Goal: Task Accomplishment & Management: Manage account settings

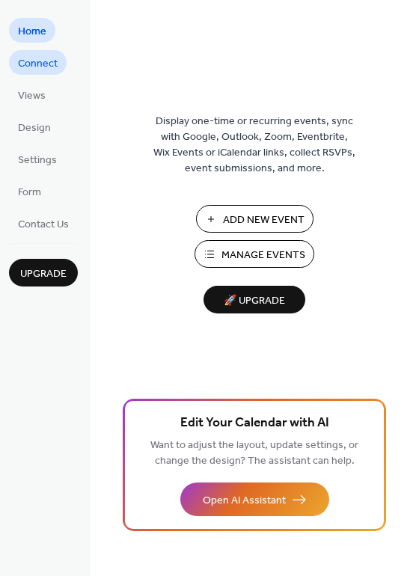
click at [52, 67] on span "Connect" at bounding box center [38, 64] width 40 height 16
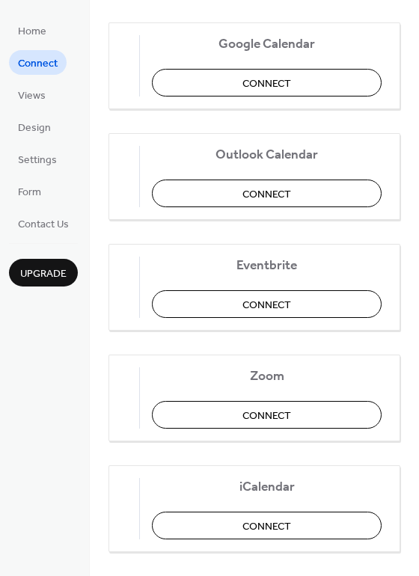
scroll to position [314, 0]
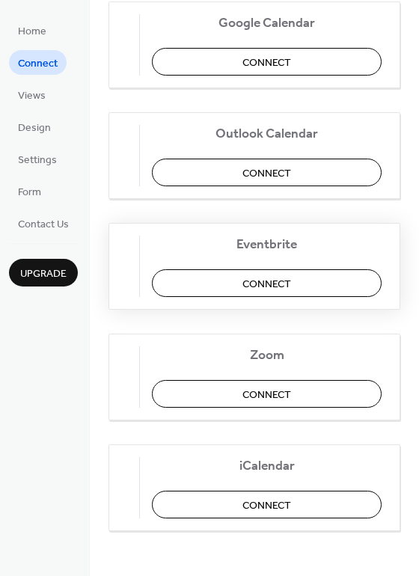
click at [222, 289] on button "Connect" at bounding box center [267, 283] width 230 height 28
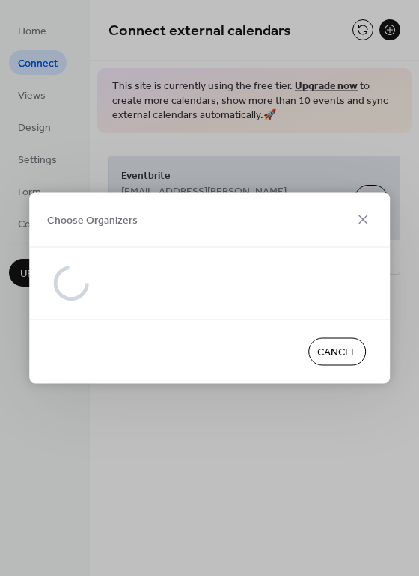
scroll to position [0, 0]
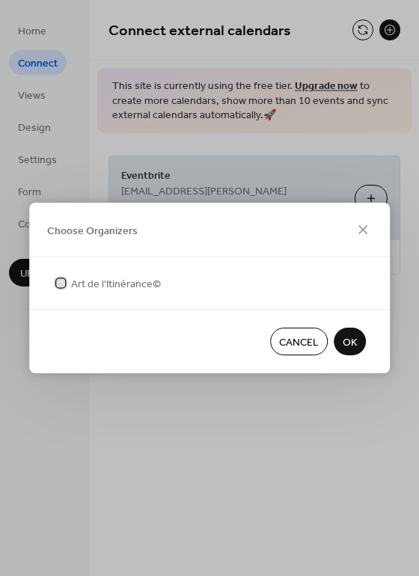
click at [63, 282] on div at bounding box center [60, 282] width 9 height 9
click at [354, 345] on span "OK" at bounding box center [349, 343] width 14 height 16
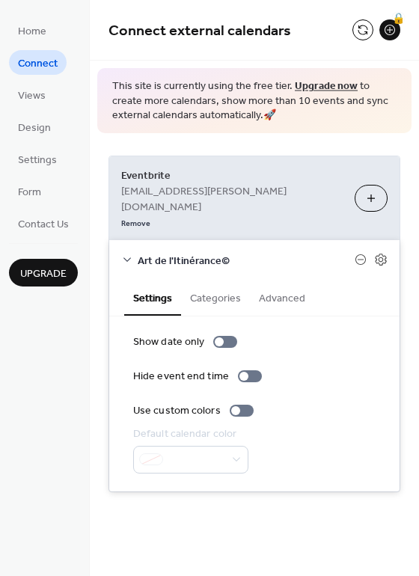
click at [224, 280] on button "Categories" at bounding box center [215, 297] width 69 height 34
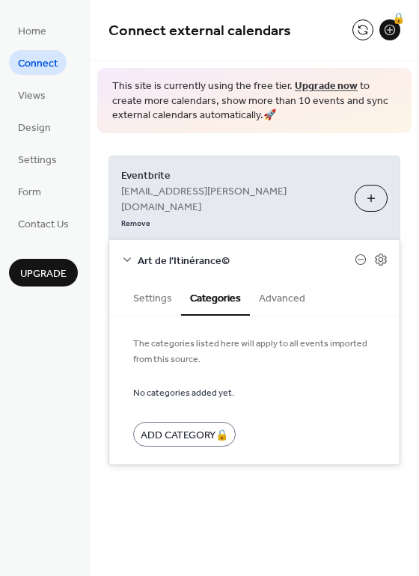
click at [272, 280] on button "Advanced" at bounding box center [282, 297] width 64 height 34
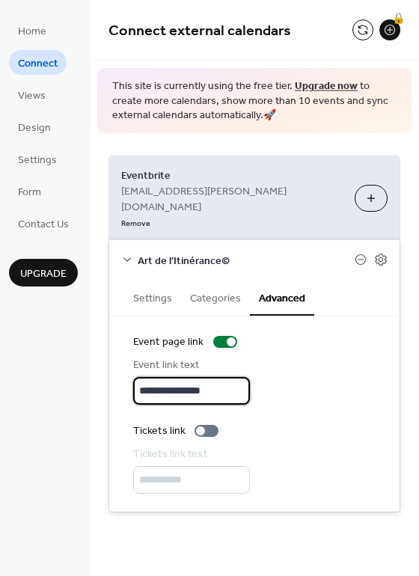
drag, startPoint x: 223, startPoint y: 359, endPoint x: 140, endPoint y: 358, distance: 83.0
click at [140, 377] on input "**********" at bounding box center [191, 391] width 117 height 28
click at [201, 426] on div at bounding box center [200, 430] width 9 height 9
drag, startPoint x: 222, startPoint y: 358, endPoint x: 126, endPoint y: 357, distance: 95.7
click at [126, 357] on div "**********" at bounding box center [254, 413] width 290 height 195
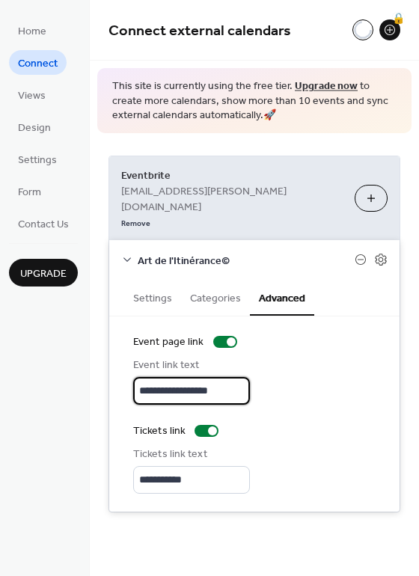
type input "**********"
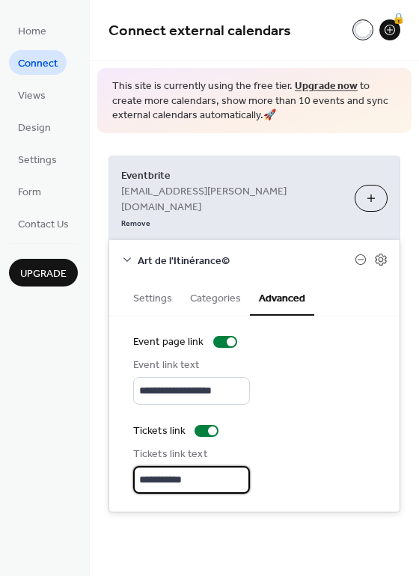
drag, startPoint x: 197, startPoint y: 446, endPoint x: 131, endPoint y: 446, distance: 66.5
click at [131, 446] on div "**********" at bounding box center [254, 413] width 290 height 195
type input "**********"
click at [314, 423] on div "Tickets link" at bounding box center [254, 431] width 242 height 16
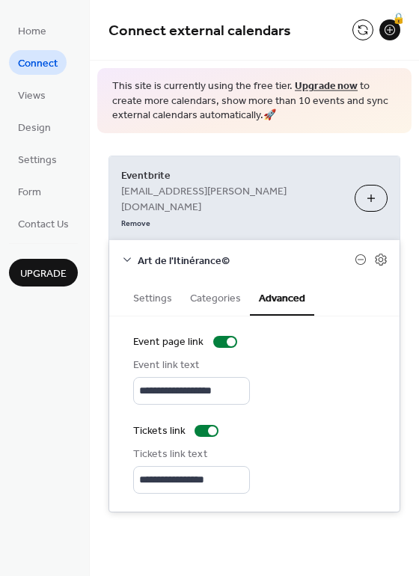
click at [222, 280] on button "Categories" at bounding box center [215, 297] width 69 height 34
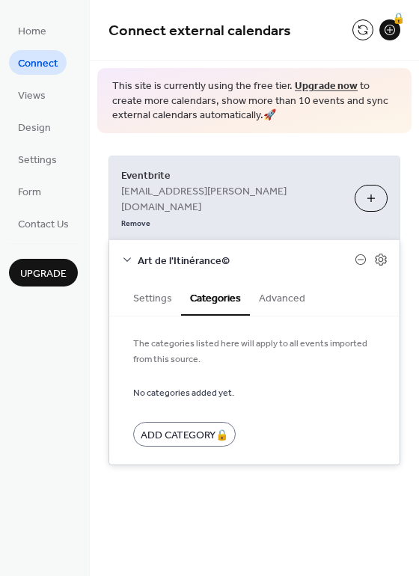
click at [150, 280] on button "Settings" at bounding box center [152, 297] width 57 height 34
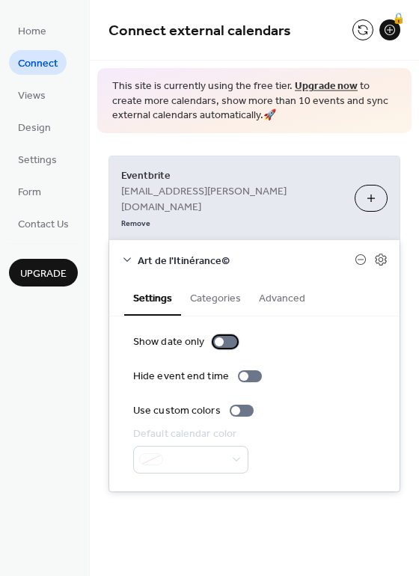
click at [217, 337] on div at bounding box center [219, 341] width 9 height 9
click at [231, 406] on div at bounding box center [235, 410] width 9 height 9
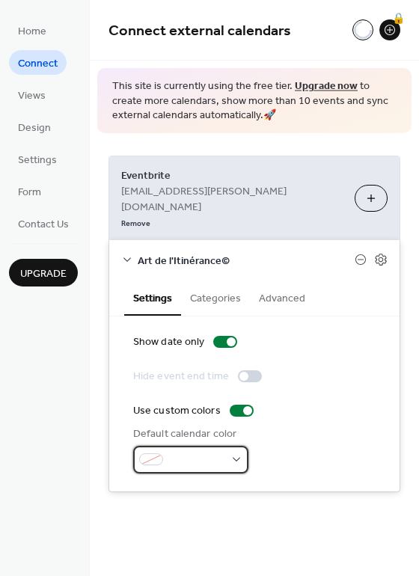
click at [232, 446] on div at bounding box center [190, 460] width 115 height 28
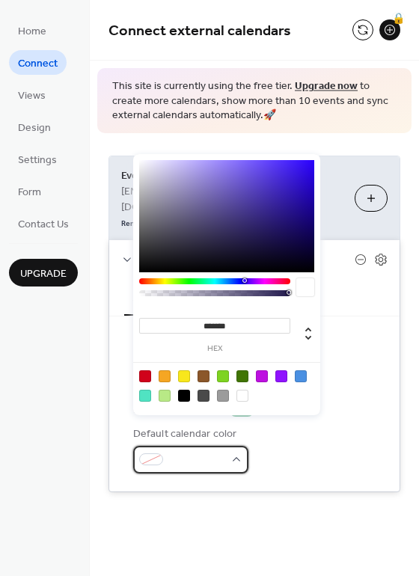
click at [232, 446] on div at bounding box center [190, 460] width 115 height 28
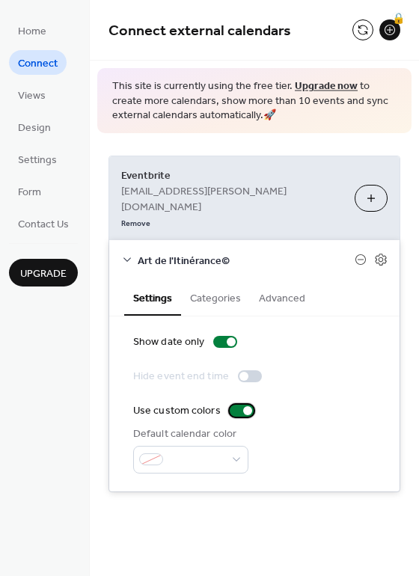
click at [243, 406] on div at bounding box center [247, 410] width 9 height 9
click at [227, 337] on div at bounding box center [231, 341] width 9 height 9
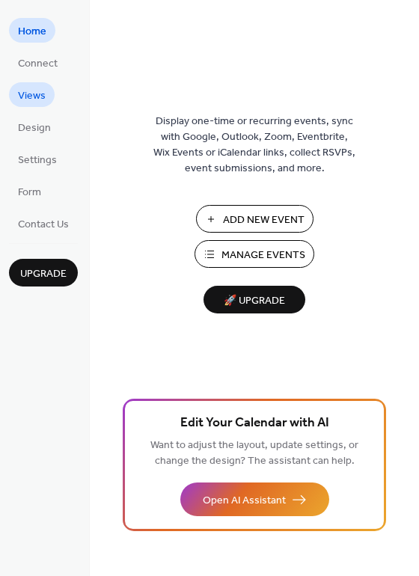
click at [43, 91] on span "Views" at bounding box center [32, 96] width 28 height 16
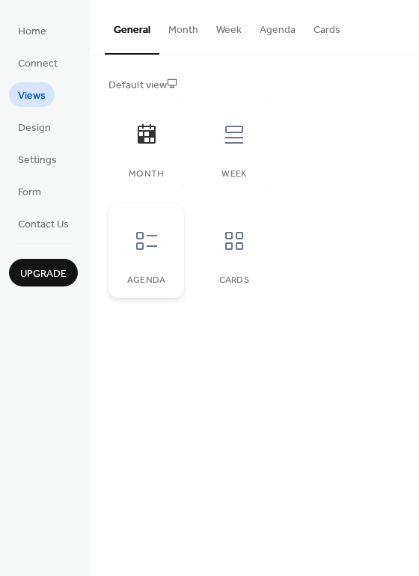
click at [150, 240] on icon at bounding box center [147, 241] width 24 height 24
click at [183, 28] on button "Month" at bounding box center [183, 26] width 48 height 53
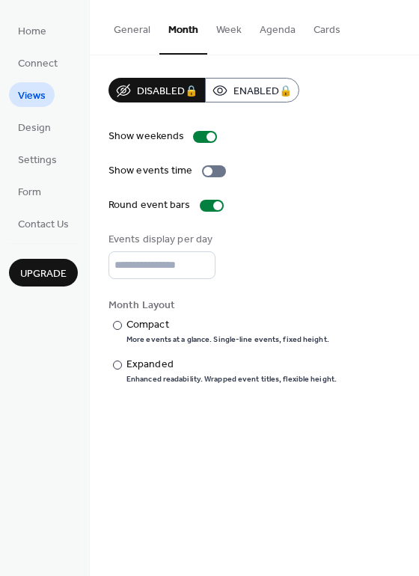
click at [131, 25] on button "General" at bounding box center [132, 26] width 55 height 53
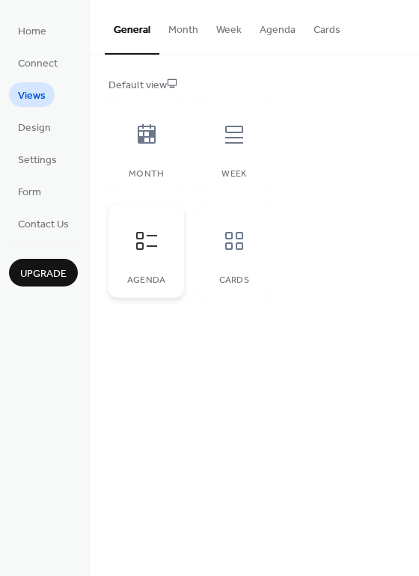
click at [137, 247] on icon at bounding box center [146, 241] width 21 height 18
click at [45, 129] on span "Design" at bounding box center [34, 128] width 33 height 16
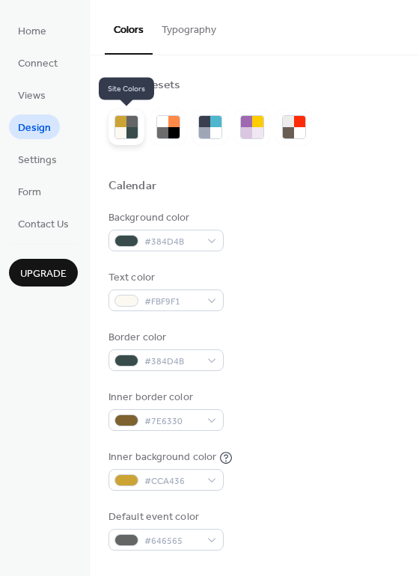
click at [124, 131] on div at bounding box center [120, 132] width 11 height 11
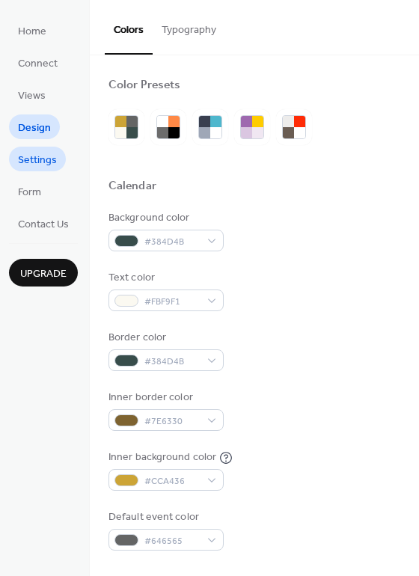
click at [45, 159] on span "Settings" at bounding box center [37, 161] width 39 height 16
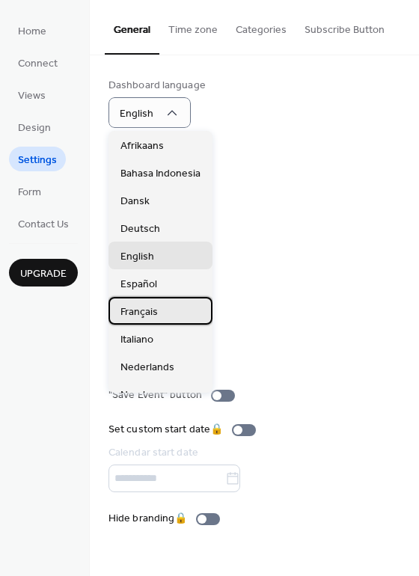
click at [149, 309] on span "Français" at bounding box center [138, 312] width 37 height 16
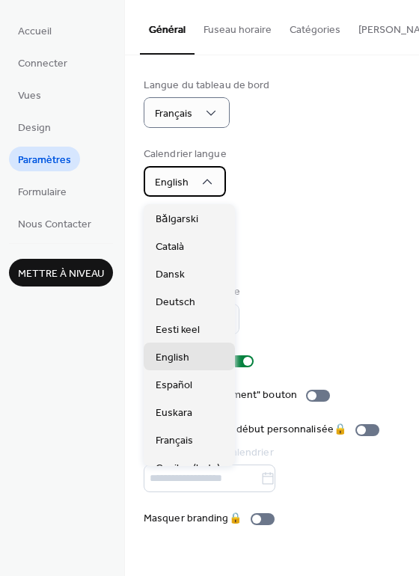
click at [179, 188] on span "English" at bounding box center [172, 183] width 34 height 20
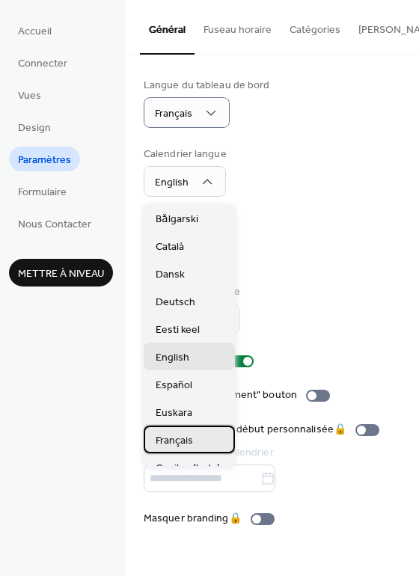
click at [170, 430] on div "Français" at bounding box center [189, 439] width 91 height 28
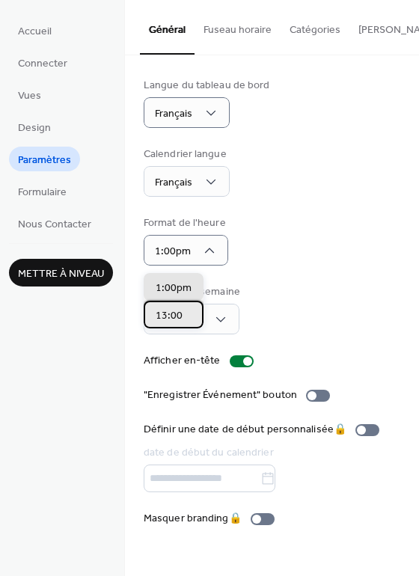
click at [182, 317] on div "13:00" at bounding box center [174, 315] width 60 height 28
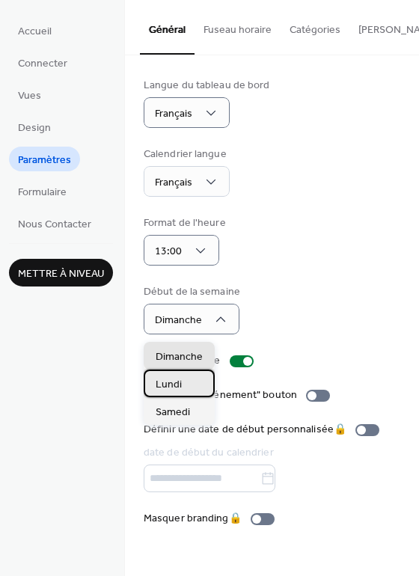
click at [185, 384] on div "Lundi" at bounding box center [179, 383] width 71 height 28
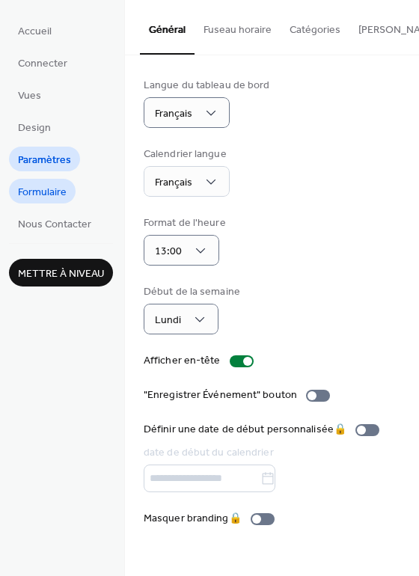
click at [52, 191] on span "Formulaire" at bounding box center [42, 193] width 49 height 16
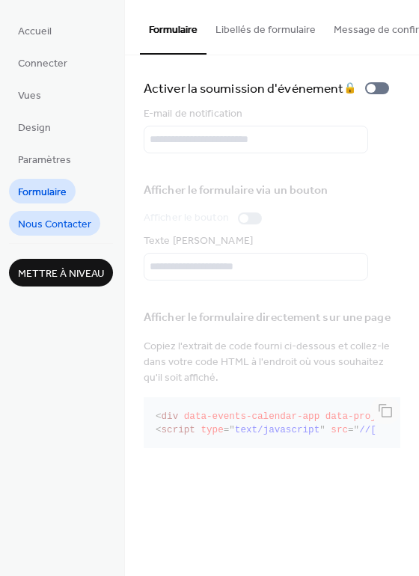
click at [78, 224] on span "Nous Contacter" at bounding box center [54, 225] width 73 height 16
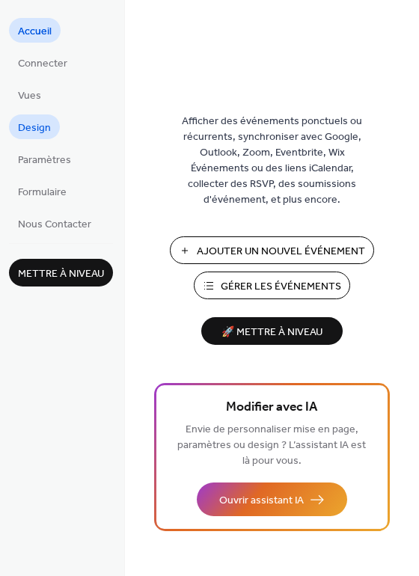
click at [48, 129] on span "Design" at bounding box center [34, 128] width 33 height 16
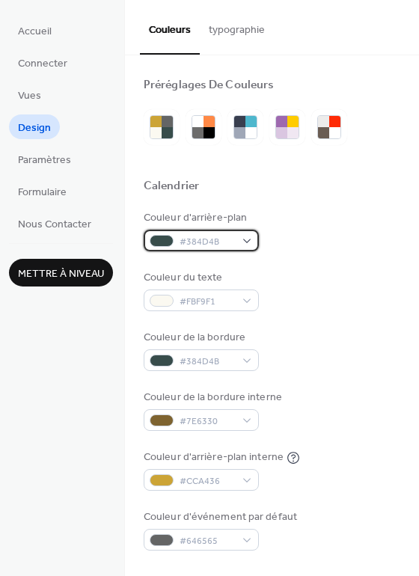
click at [244, 239] on div "#384D4B" at bounding box center [201, 241] width 115 height 22
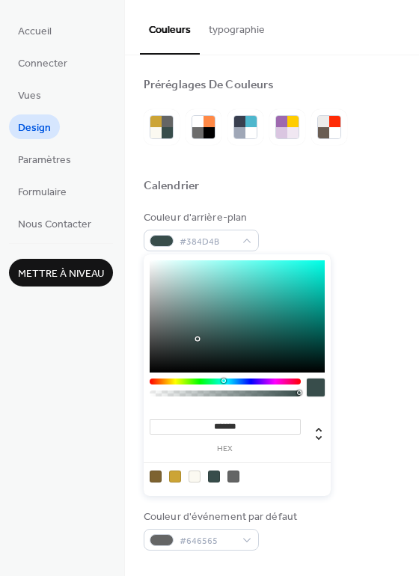
click at [193, 475] on div at bounding box center [194, 476] width 12 height 12
type input "*******"
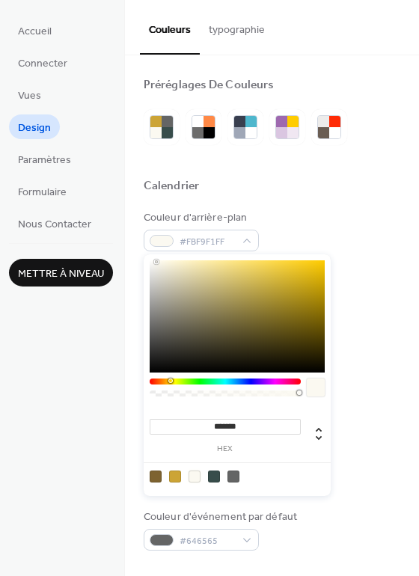
click at [324, 230] on div "Couleur d'arrière-plan #FBF9F1FF" at bounding box center [272, 230] width 256 height 41
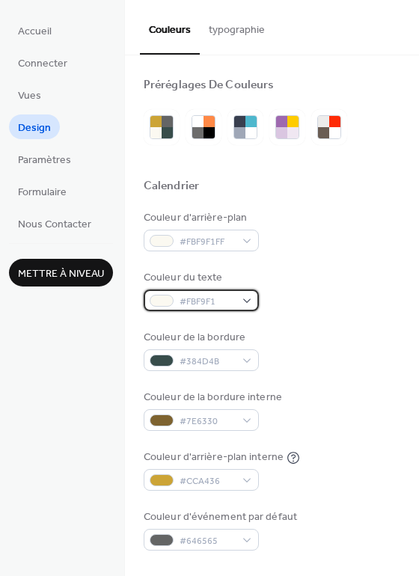
click at [247, 295] on div "#FBF9F1" at bounding box center [201, 300] width 115 height 22
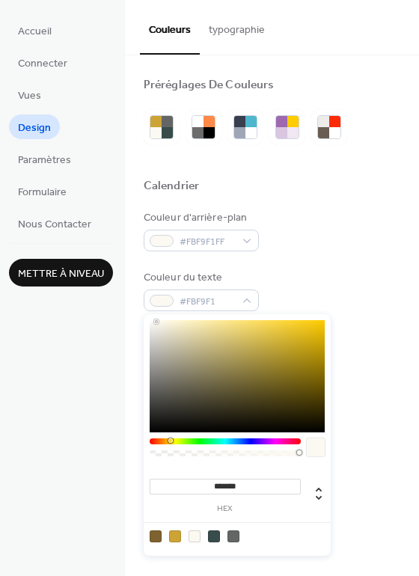
click at [215, 534] on div at bounding box center [214, 536] width 12 height 12
type input "*******"
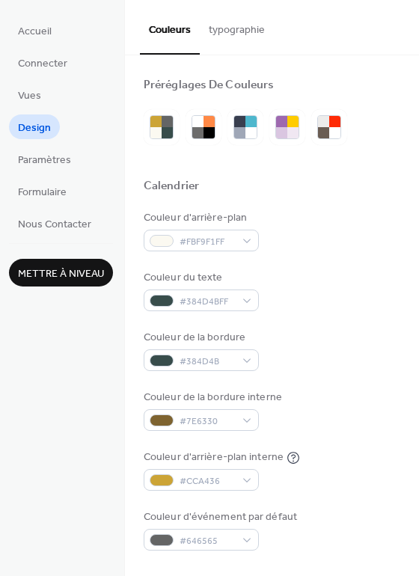
click at [327, 262] on div "Couleur d'arrière-plan #FBF9F1FF Couleur du texte #384D4BFF Couleur de la bordu…" at bounding box center [272, 380] width 256 height 340
click at [245, 361] on div "#384D4B" at bounding box center [201, 360] width 115 height 22
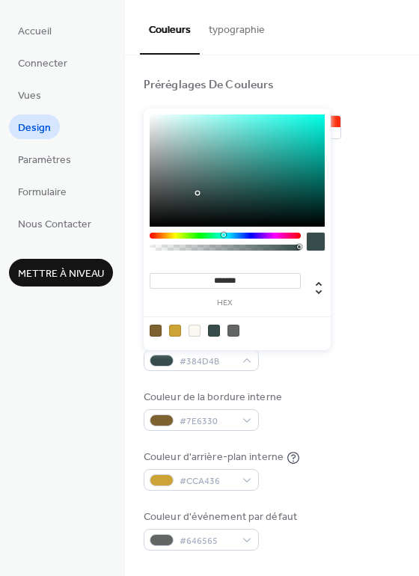
click at [174, 333] on div at bounding box center [175, 330] width 12 height 12
type input "*******"
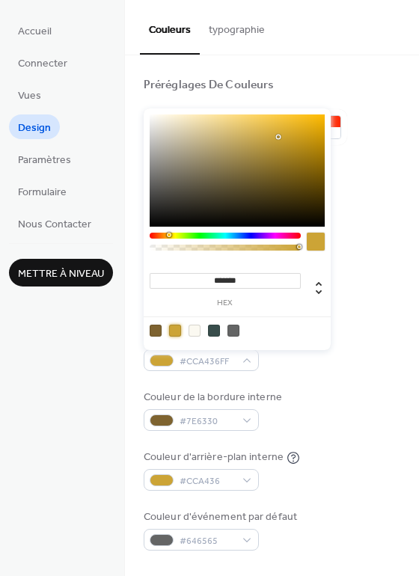
click at [306, 374] on div "Couleur d'arrière-plan #FBF9F1FF Couleur du texte #384D4BFF Couleur de la bordu…" at bounding box center [272, 380] width 256 height 340
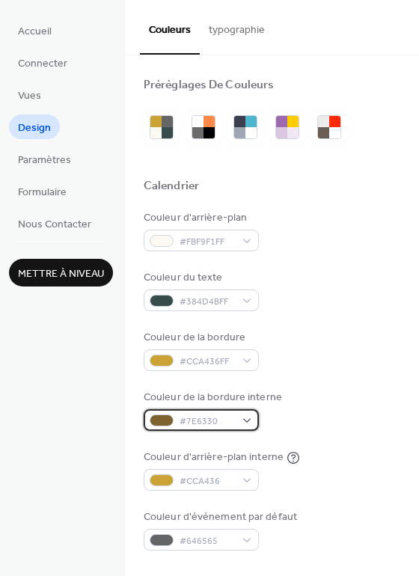
click at [247, 421] on div "#7E6330" at bounding box center [201, 420] width 115 height 22
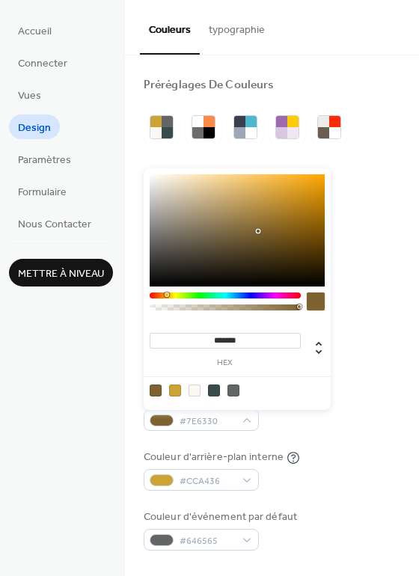
click at [176, 385] on div at bounding box center [175, 390] width 12 height 12
type input "*******"
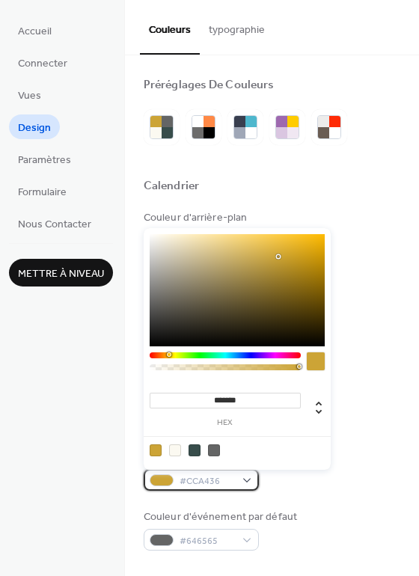
click at [249, 480] on div "#CCA436" at bounding box center [201, 480] width 115 height 22
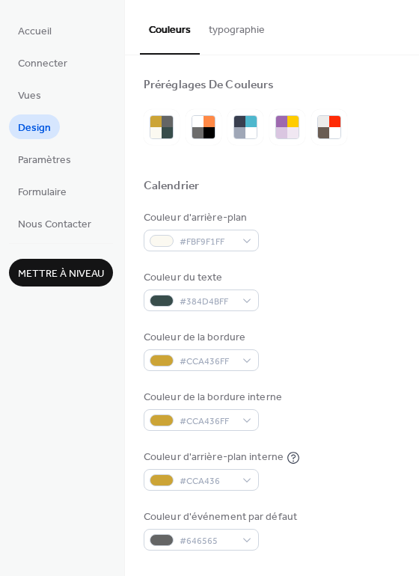
click at [315, 487] on div "Couleur d'arrière-plan interne #CCA436" at bounding box center [272, 469] width 256 height 41
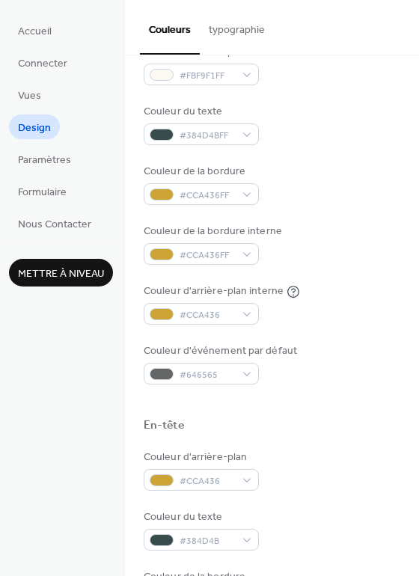
scroll to position [170, 0]
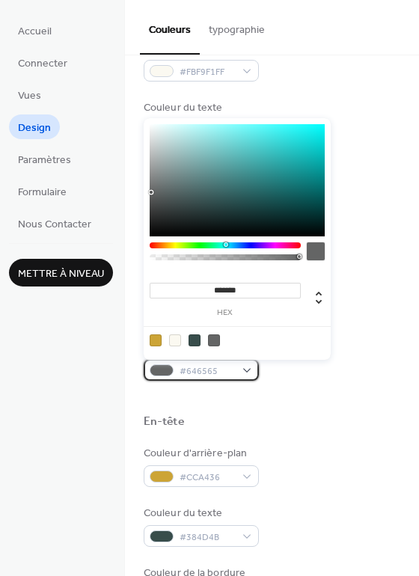
click at [247, 372] on div "#646565" at bounding box center [201, 370] width 115 height 22
click at [198, 339] on div at bounding box center [194, 340] width 12 height 12
type input "*******"
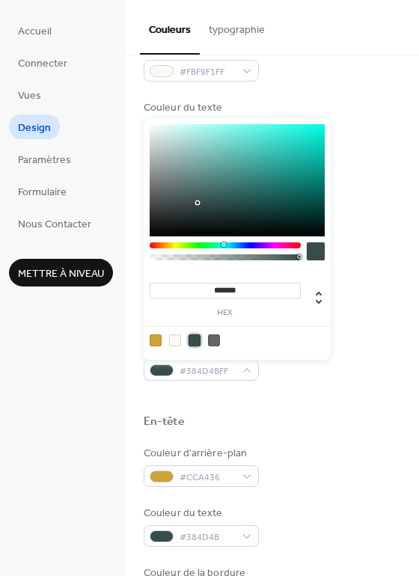
click at [325, 428] on div "En-tête" at bounding box center [272, 423] width 256 height 19
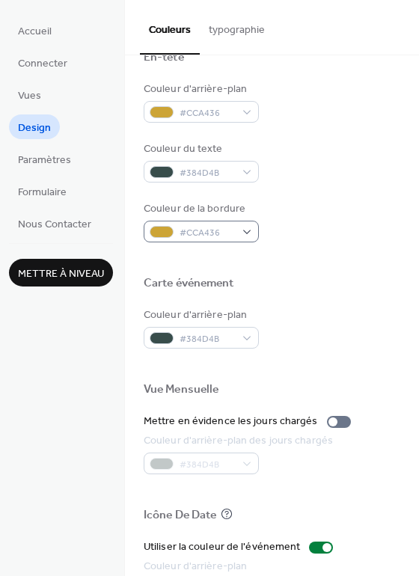
scroll to position [551, 0]
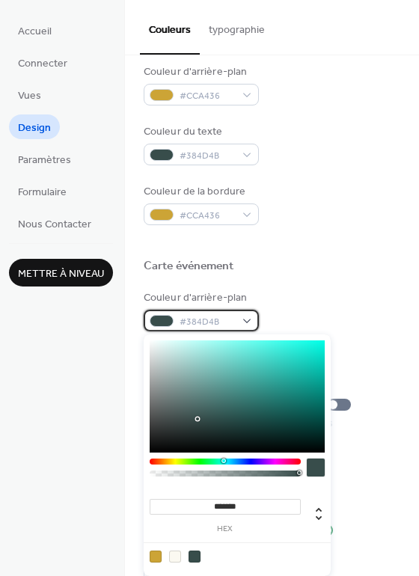
click at [243, 320] on div "#384D4B" at bounding box center [201, 320] width 115 height 22
click at [175, 555] on div at bounding box center [175, 556] width 12 height 12
type input "*******"
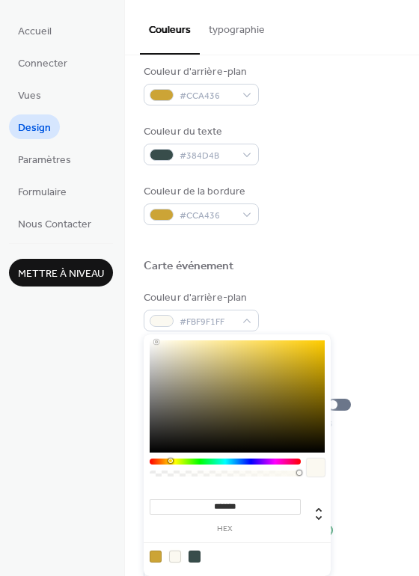
click at [339, 308] on div "Couleur d'arrière-plan #FBF9F1FF" at bounding box center [272, 310] width 256 height 41
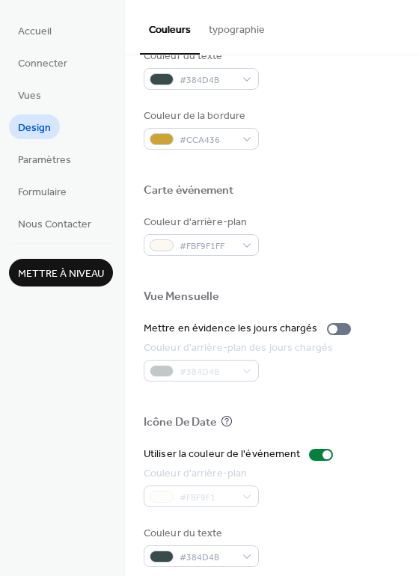
scroll to position [640, 0]
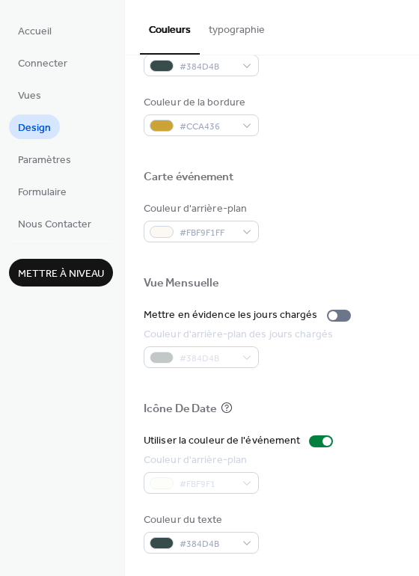
click at [233, 484] on div "#FBF9F1" at bounding box center [201, 483] width 115 height 22
click at [238, 543] on div "#384D4B" at bounding box center [201, 543] width 115 height 22
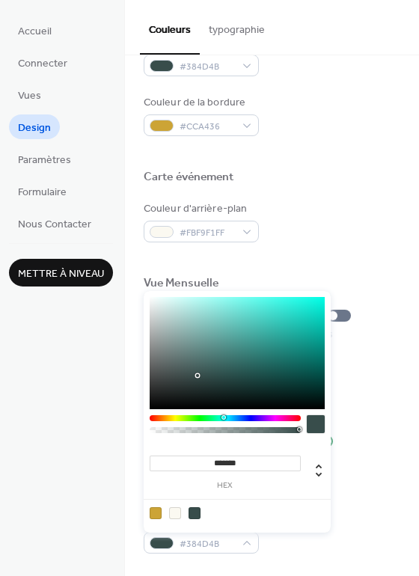
click at [176, 517] on div at bounding box center [175, 513] width 12 height 12
type input "*******"
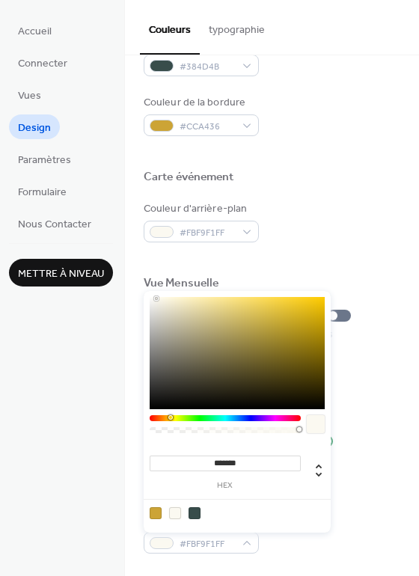
click at [330, 243] on div at bounding box center [272, 259] width 256 height 34
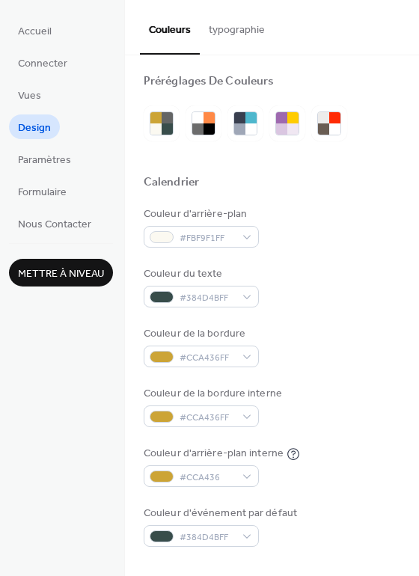
scroll to position [0, 0]
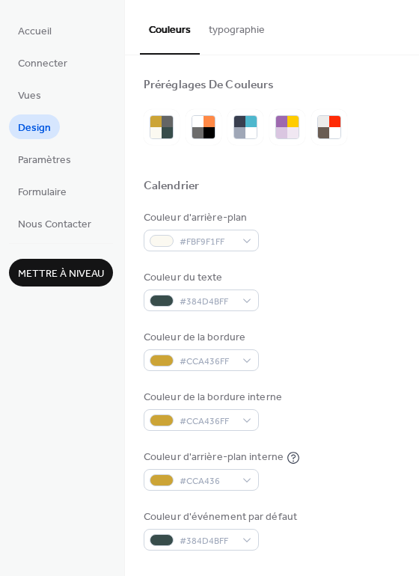
click at [246, 39] on button "typographie" at bounding box center [237, 26] width 74 height 53
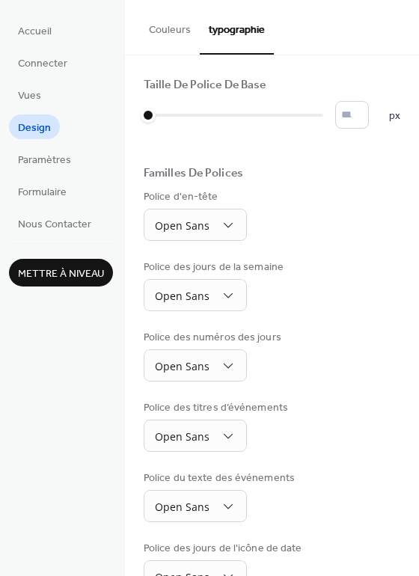
scroll to position [109, 0]
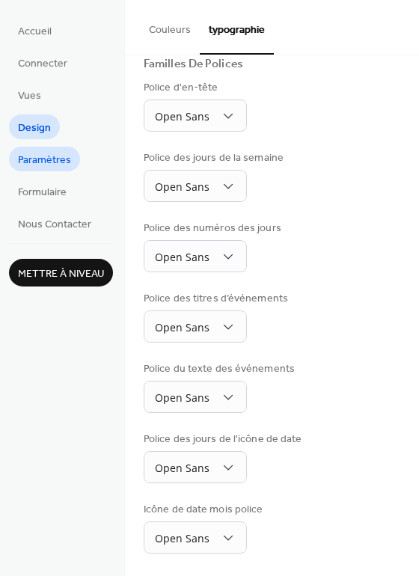
click at [54, 161] on span "Paramètres" at bounding box center [44, 161] width 53 height 16
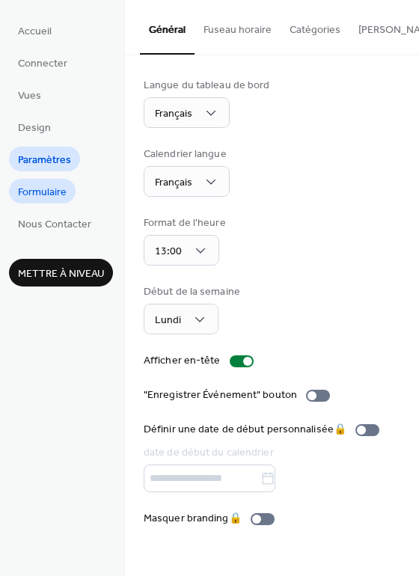
click at [52, 197] on span "Formulaire" at bounding box center [42, 193] width 49 height 16
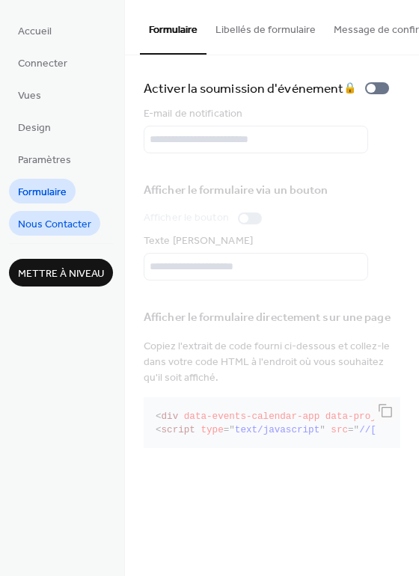
click at [52, 219] on span "Nous Contacter" at bounding box center [54, 225] width 73 height 16
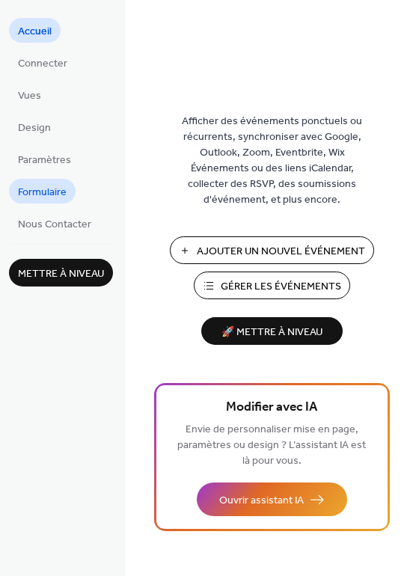
click at [57, 188] on span "Formulaire" at bounding box center [42, 193] width 49 height 16
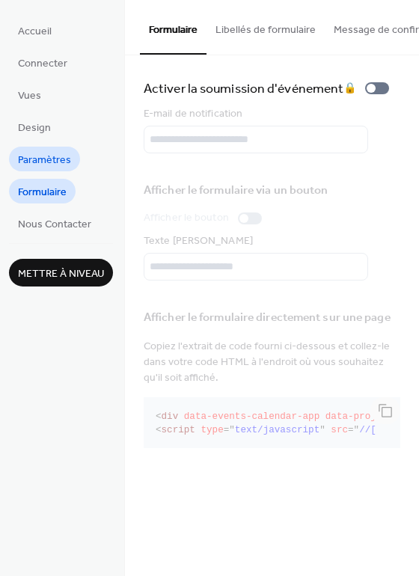
click at [57, 160] on span "Paramètres" at bounding box center [44, 161] width 53 height 16
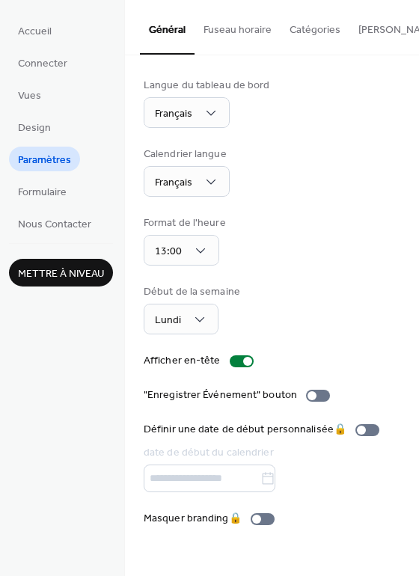
click at [253, 32] on button "Fuseau horaire" at bounding box center [237, 26] width 86 height 53
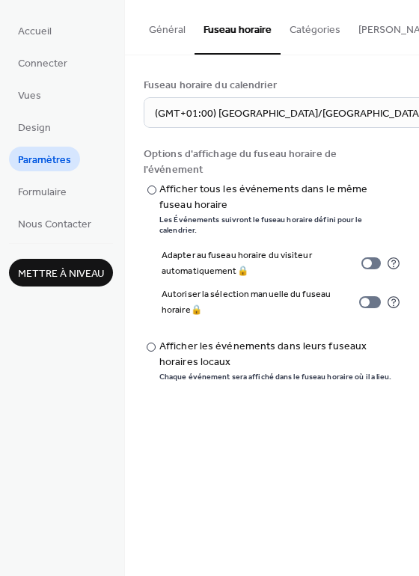
click at [306, 32] on button "Catégories" at bounding box center [314, 26] width 69 height 53
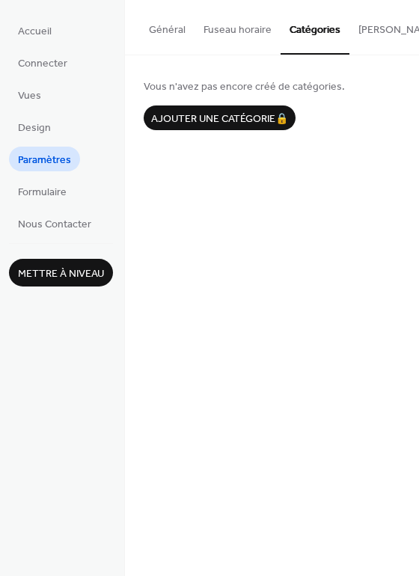
click at [367, 29] on button "[PERSON_NAME] S'abonner" at bounding box center [422, 26] width 147 height 53
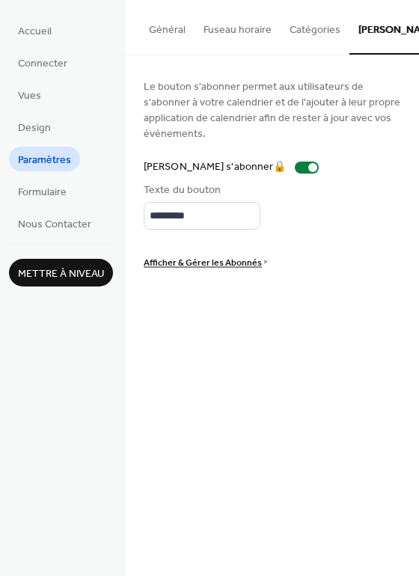
click at [185, 35] on button "Général" at bounding box center [167, 26] width 55 height 53
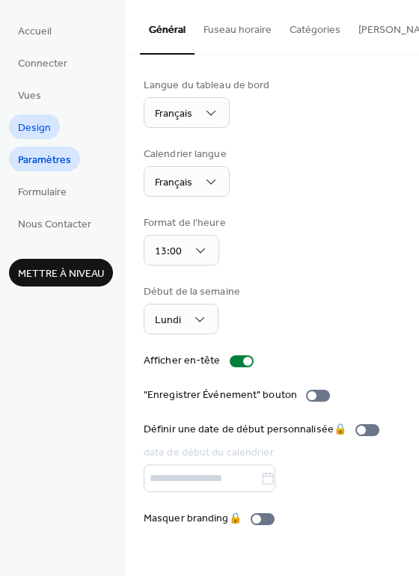
click at [39, 120] on span "Design" at bounding box center [34, 128] width 33 height 16
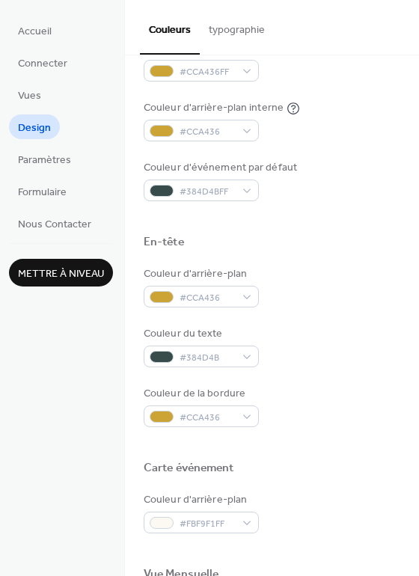
scroll to position [640, 0]
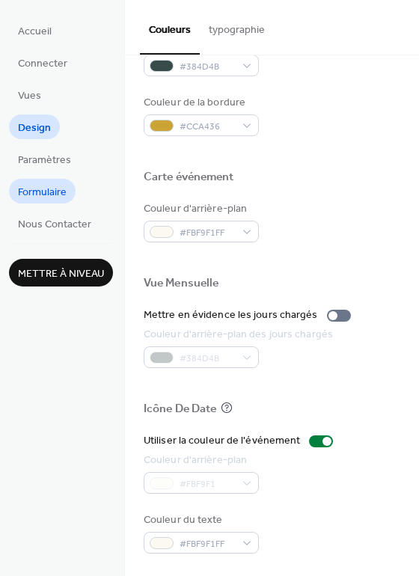
click at [64, 191] on span "Formulaire" at bounding box center [42, 193] width 49 height 16
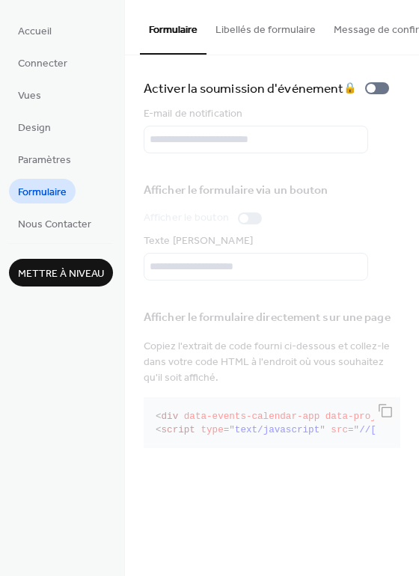
click at [268, 28] on button "Libellés de formulaire" at bounding box center [265, 26] width 118 height 53
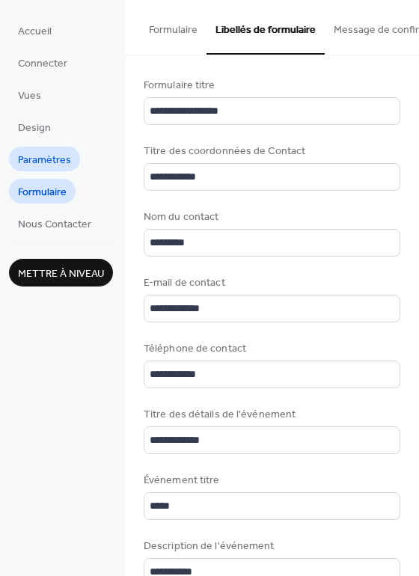
click at [62, 158] on span "Paramètres" at bounding box center [44, 161] width 53 height 16
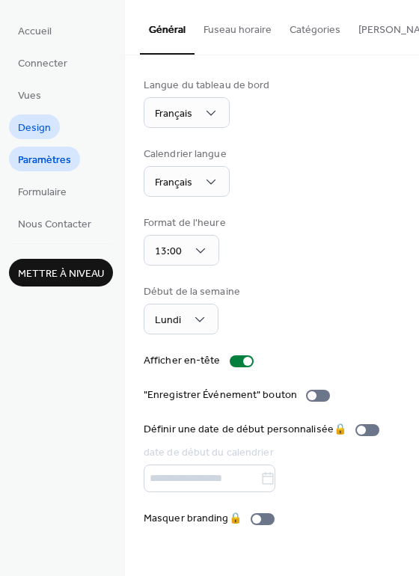
click at [44, 126] on span "Design" at bounding box center [34, 128] width 33 height 16
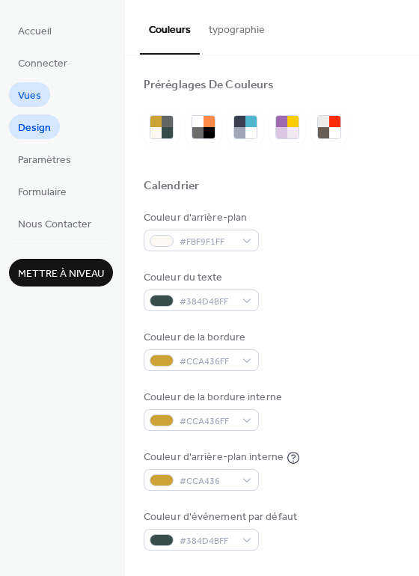
click at [38, 89] on span "Vues" at bounding box center [29, 96] width 23 height 16
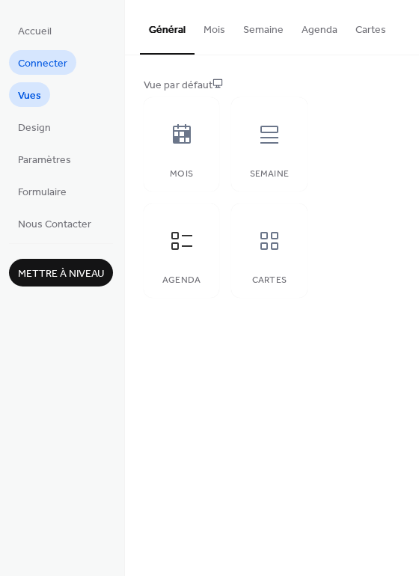
click at [41, 66] on span "Connecter" at bounding box center [42, 64] width 49 height 16
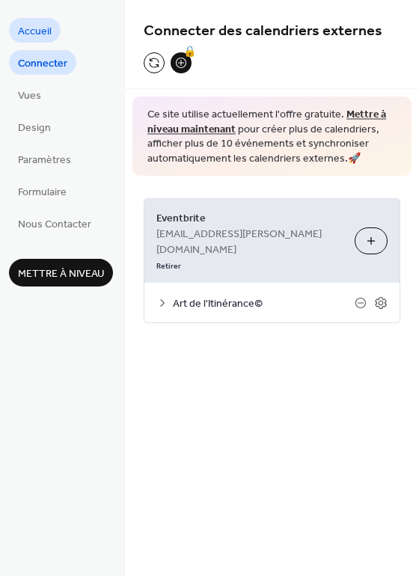
click at [44, 34] on span "Accueil" at bounding box center [35, 32] width 34 height 16
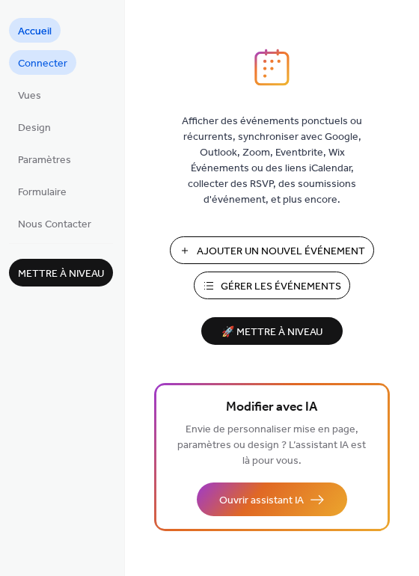
click at [43, 58] on span "Connecter" at bounding box center [42, 64] width 49 height 16
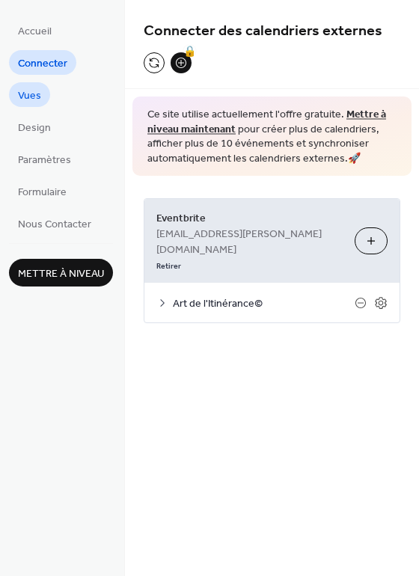
click at [32, 98] on span "Vues" at bounding box center [29, 96] width 23 height 16
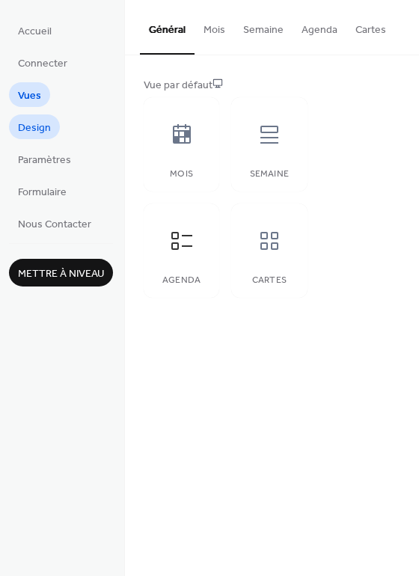
click at [32, 124] on span "Design" at bounding box center [34, 128] width 33 height 16
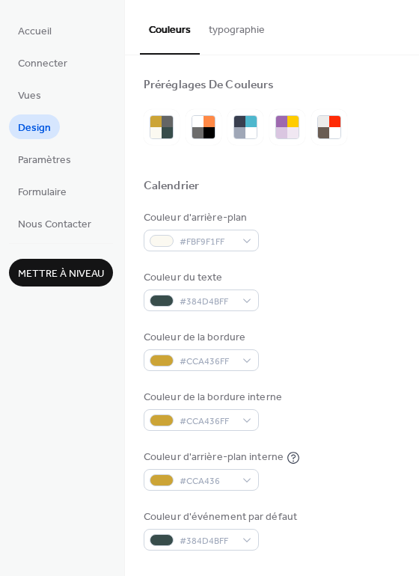
click at [241, 33] on button "typographie" at bounding box center [237, 26] width 74 height 53
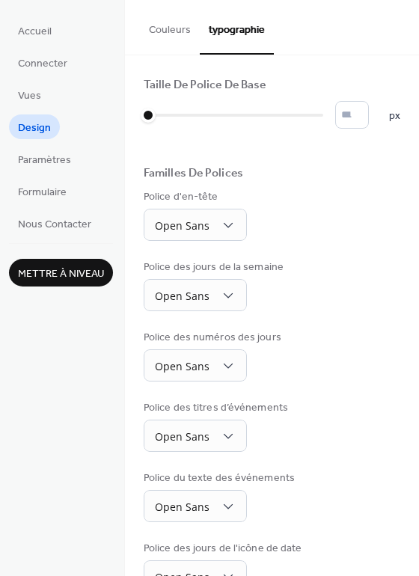
scroll to position [109, 0]
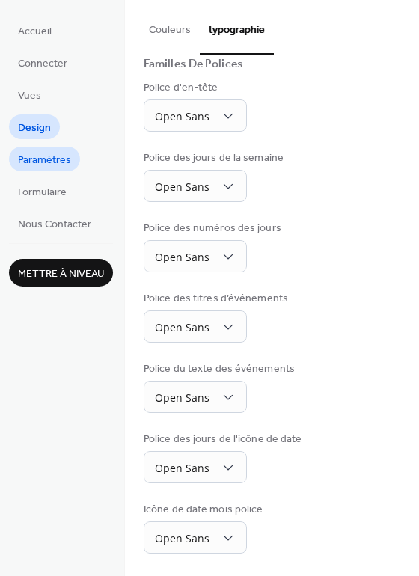
click at [51, 155] on span "Paramètres" at bounding box center [44, 161] width 53 height 16
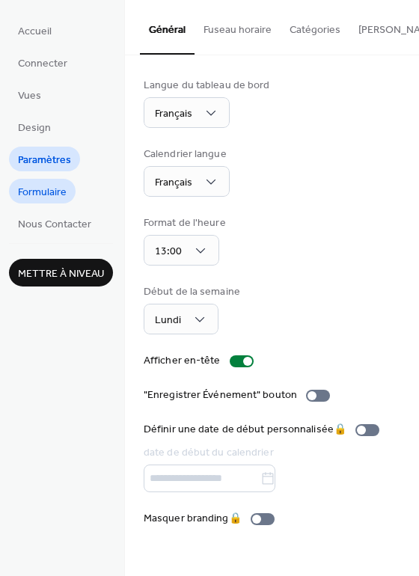
click at [58, 194] on span "Formulaire" at bounding box center [42, 193] width 49 height 16
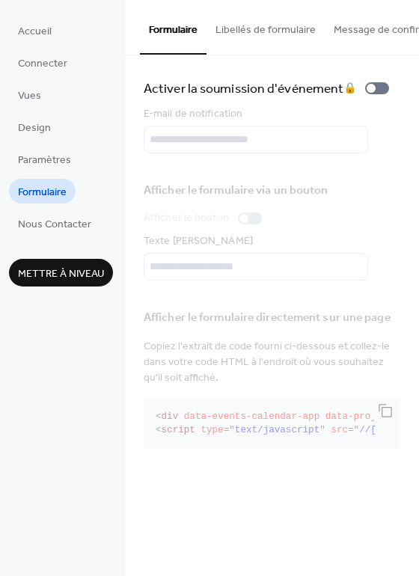
click at [256, 31] on button "Libellés de formulaire" at bounding box center [265, 26] width 118 height 53
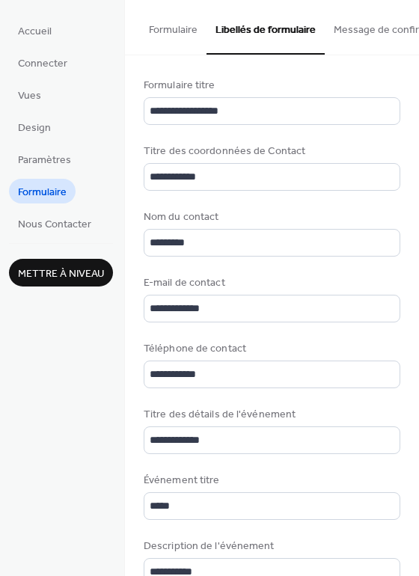
scroll to position [0, 47]
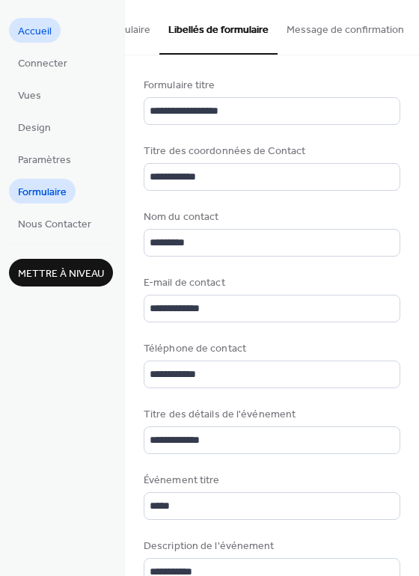
click at [42, 36] on span "Accueil" at bounding box center [35, 32] width 34 height 16
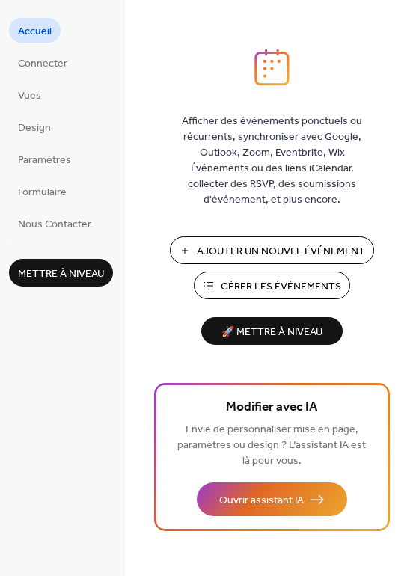
click at [221, 285] on span "Gérer les Événements" at bounding box center [281, 287] width 120 height 16
click at [37, 63] on span "Connecter" at bounding box center [42, 64] width 49 height 16
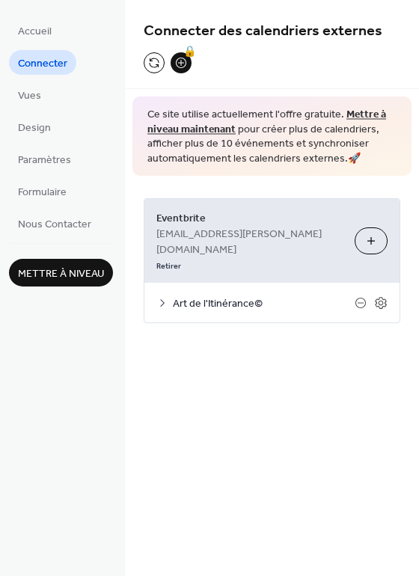
click at [221, 296] on span "Art de l'Itinérance©" at bounding box center [264, 304] width 182 height 16
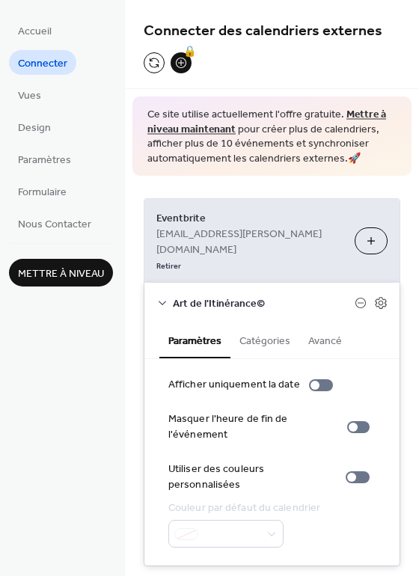
click at [255, 322] on button "Catégories" at bounding box center [264, 339] width 69 height 34
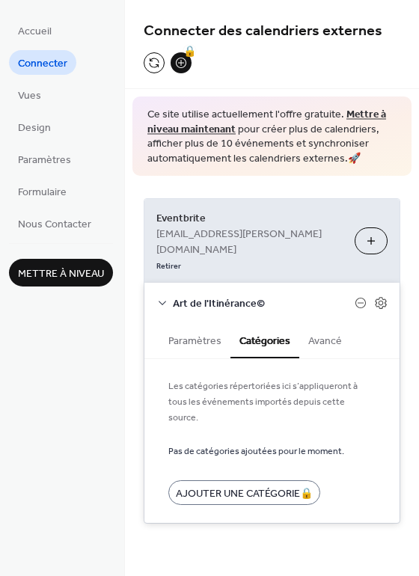
click at [324, 322] on button "Avancé" at bounding box center [325, 339] width 52 height 34
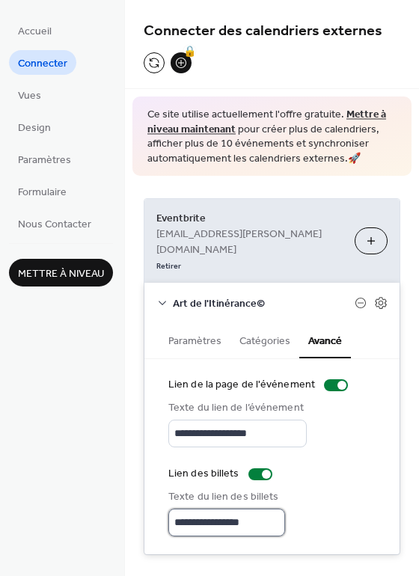
click at [265, 508] on input "**********" at bounding box center [226, 522] width 117 height 28
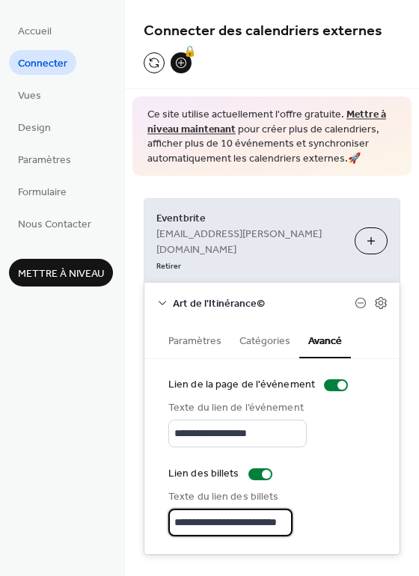
scroll to position [0, 7]
type input "**********"
